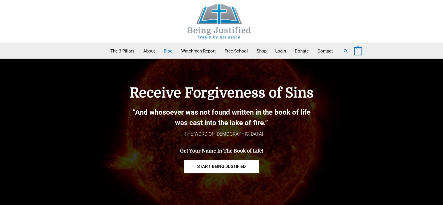
click at [174, 50] on link "Blog" at bounding box center [167, 51] width 17 height 15
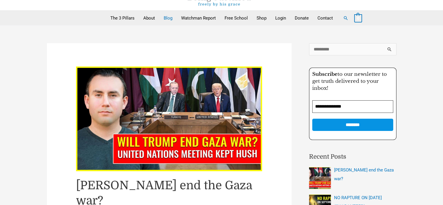
scroll to position [58, 0]
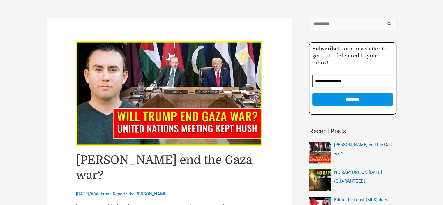
click at [136, 157] on link "[PERSON_NAME] end the Gaza war?" at bounding box center [164, 167] width 176 height 29
